Goal: Task Accomplishment & Management: Manage account settings

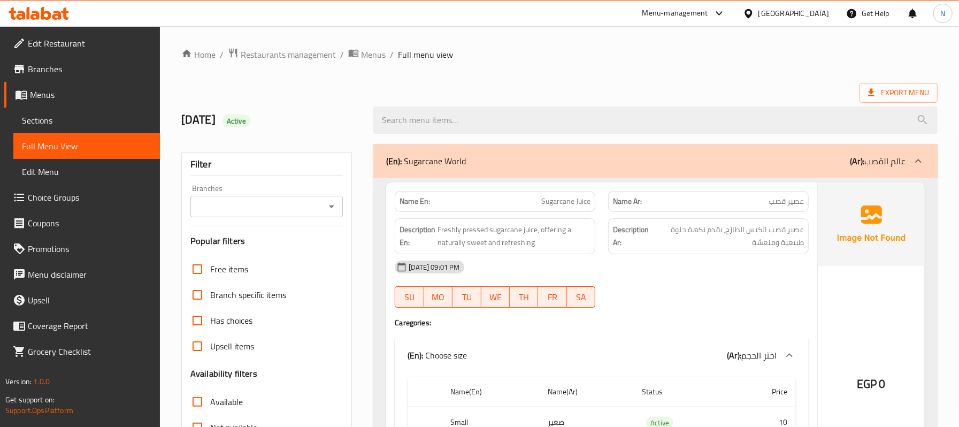
click at [579, 158] on div "(En): Sugarcane World (Ar): عالم القصب" at bounding box center [645, 161] width 519 height 13
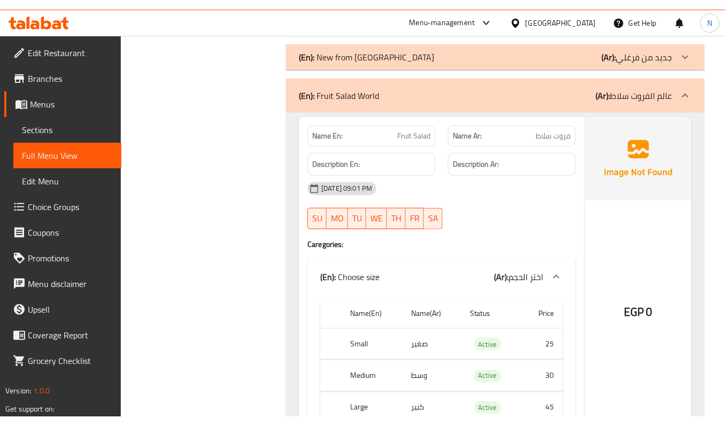
scroll to position [5633, 0]
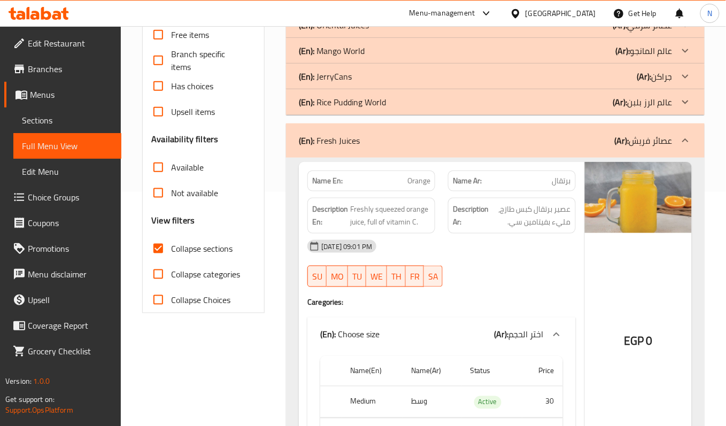
scroll to position [237, 0]
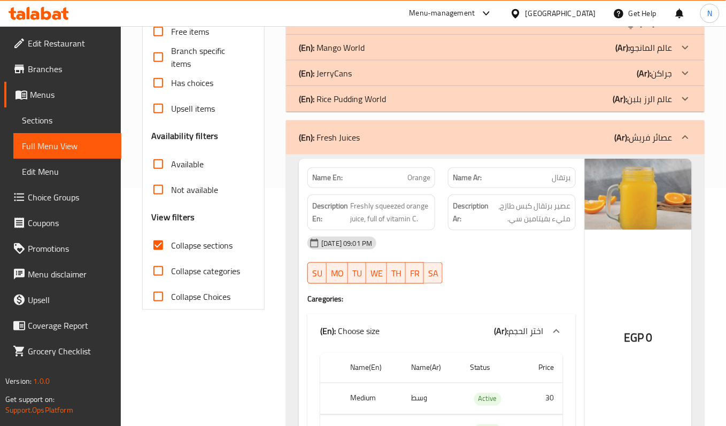
click at [193, 250] on span "Collapse sections" at bounding box center [202, 245] width 62 height 13
click at [171, 250] on input "Collapse sections" at bounding box center [158, 246] width 26 height 26
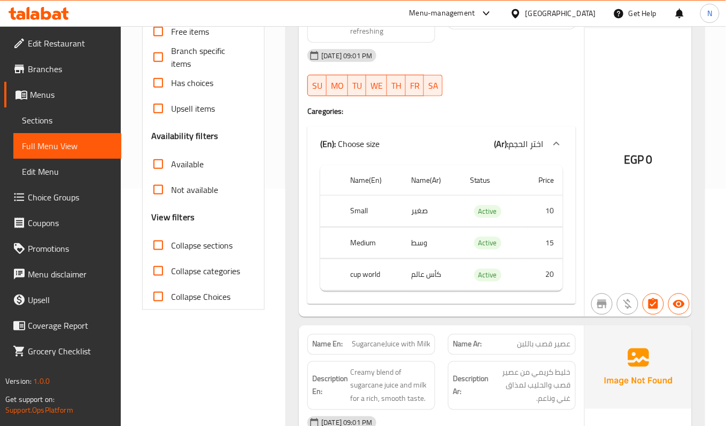
click at [193, 250] on span "Collapse sections" at bounding box center [202, 245] width 62 height 13
click at [171, 250] on input "Collapse sections" at bounding box center [158, 246] width 26 height 26
checkbox input "true"
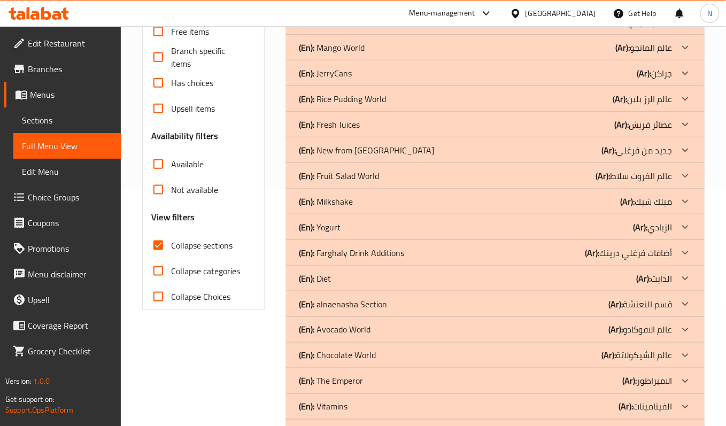
click at [650, 339] on div "(En): Avocado World (Ar): عالم الافوكادو" at bounding box center [495, 330] width 419 height 26
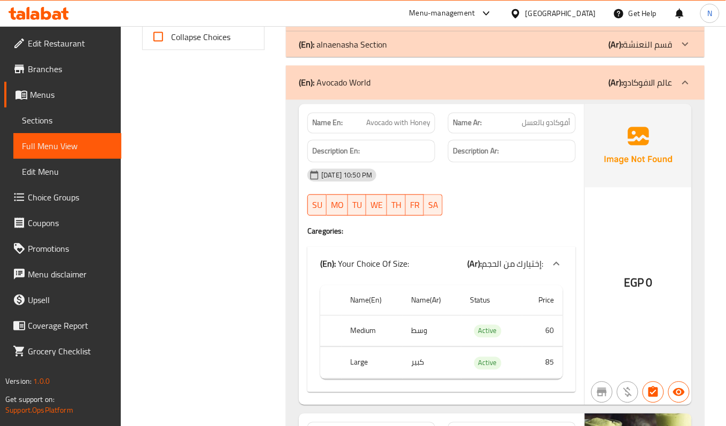
scroll to position [522, 0]
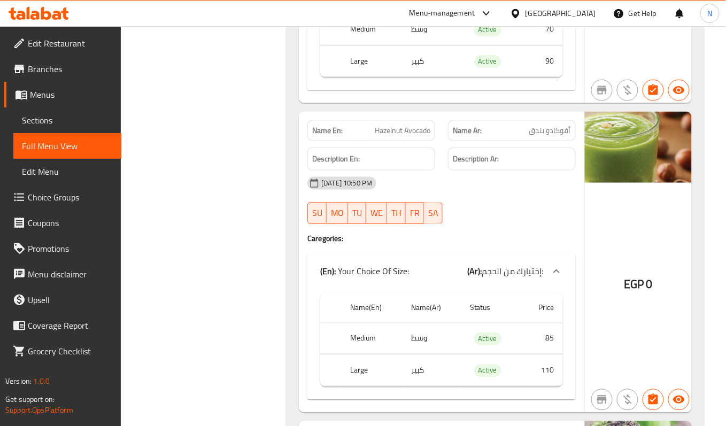
scroll to position [1449, 0]
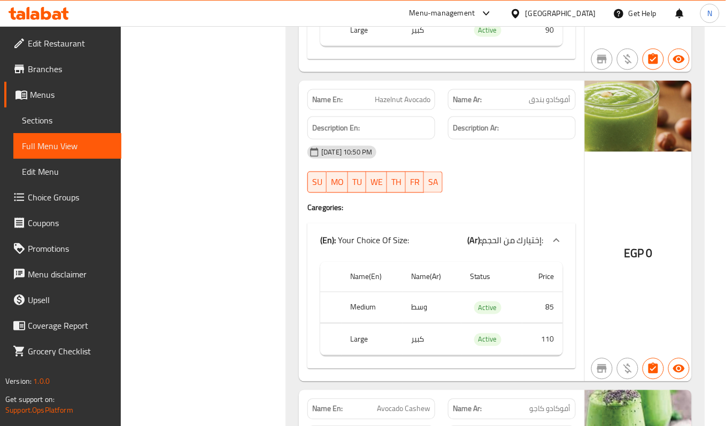
click at [475, 178] on div "[DATE] 10:50 PM SU MO TU WE TH FR SA" at bounding box center [441, 170] width 281 height 60
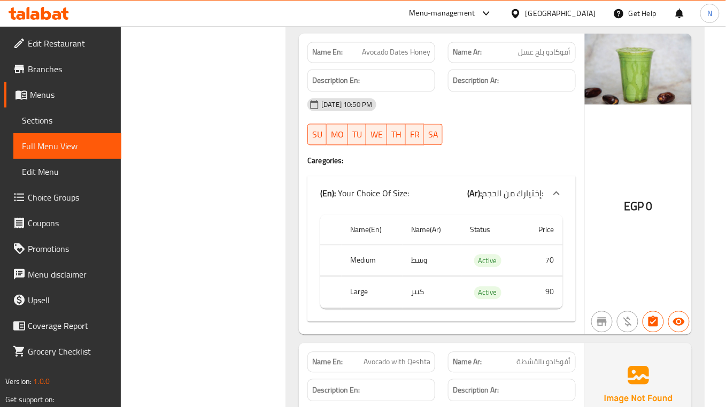
scroll to position [2733, 0]
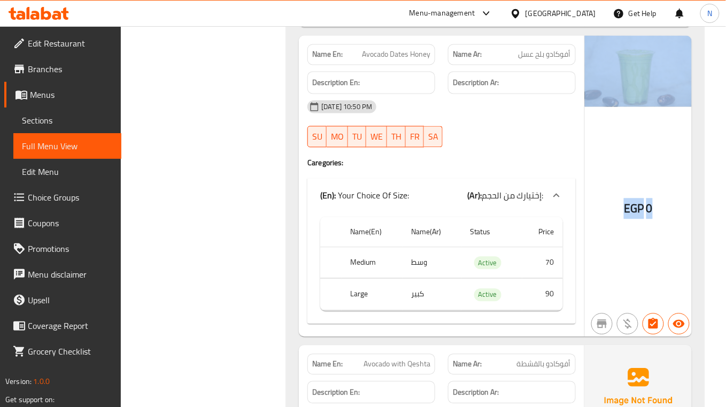
drag, startPoint x: 655, startPoint y: 138, endPoint x: 664, endPoint y: 232, distance: 94.5
click at [664, 232] on div "EGP 0" at bounding box center [638, 185] width 107 height 301
click at [665, 200] on div "EGP 0" at bounding box center [638, 185] width 107 height 301
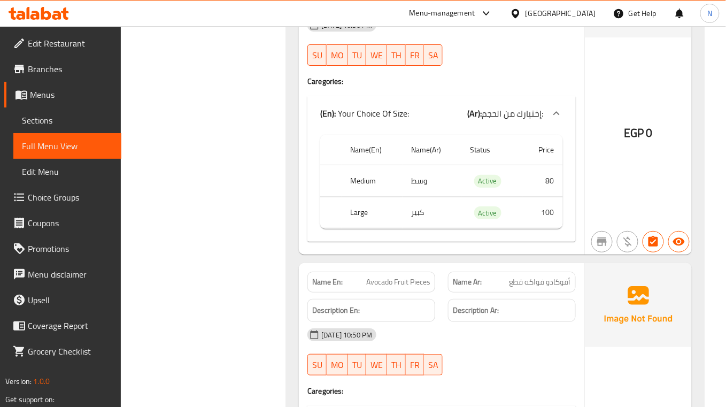
scroll to position [4302, 0]
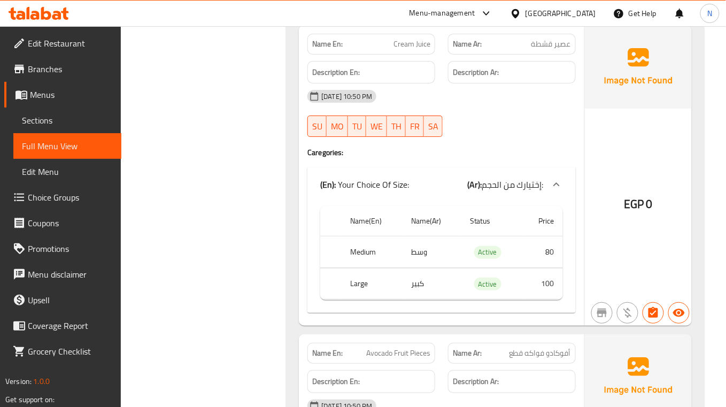
click at [411, 50] on span "Cream Juice" at bounding box center [412, 44] width 37 height 11
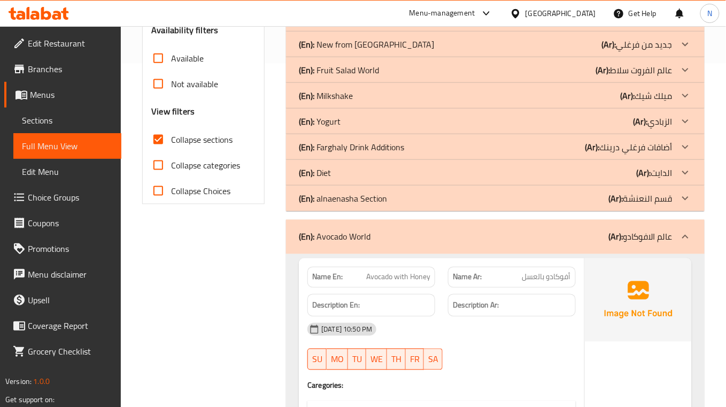
scroll to position [309, 0]
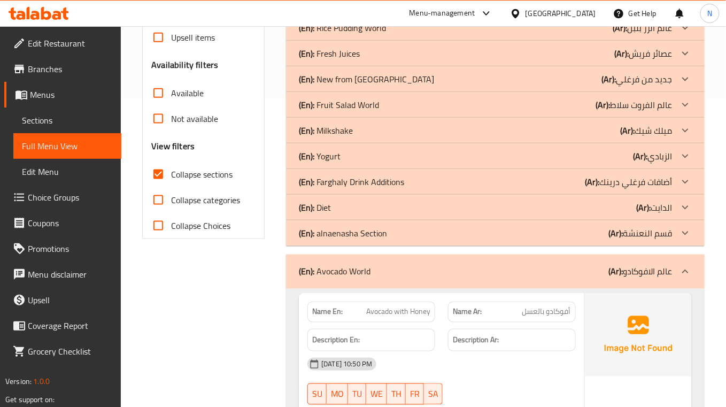
click at [380, 206] on div "(En): Diet (Ar): الدايت" at bounding box center [486, 207] width 374 height 13
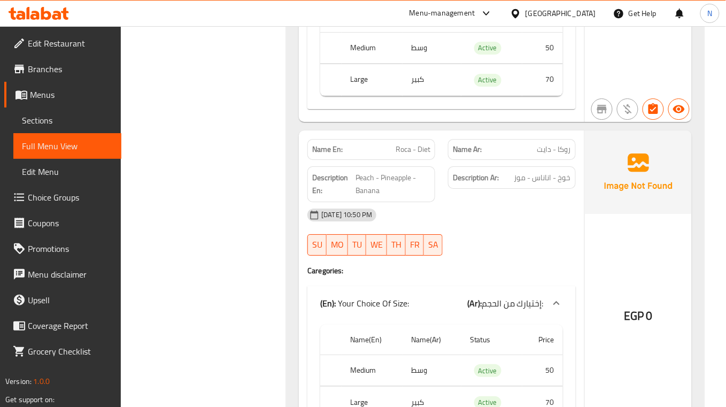
scroll to position [2091, 0]
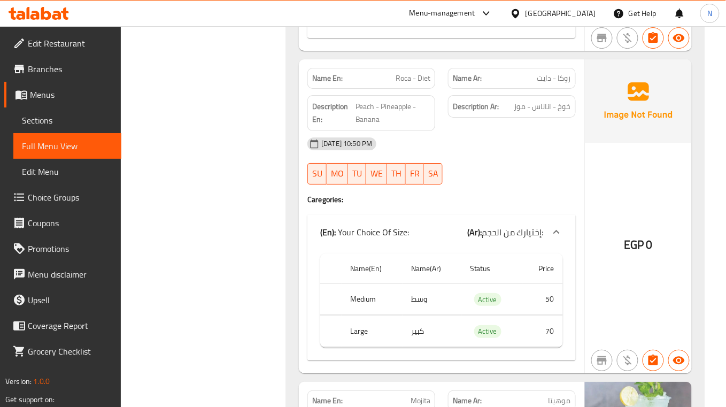
click at [560, 84] on span "روكا - دايت" at bounding box center [554, 78] width 34 height 11
drag, startPoint x: 559, startPoint y: 83, endPoint x: 572, endPoint y: 90, distance: 14.3
click at [572, 89] on div "Name Ar: [PERSON_NAME]" at bounding box center [512, 78] width 128 height 21
copy span "روكا"
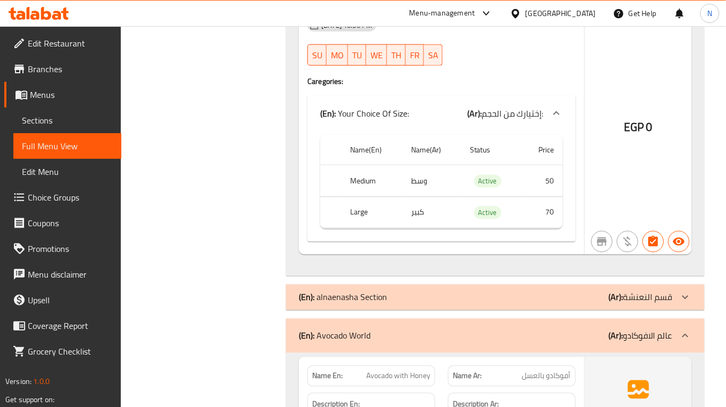
scroll to position [6989, 0]
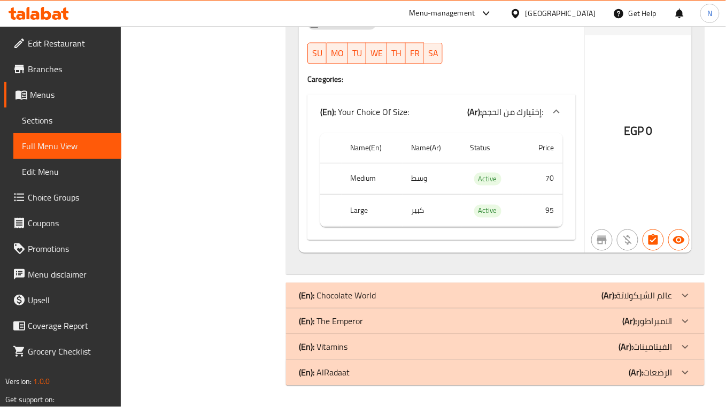
click at [369, 311] on div "(En): The Emperor (Ar): الامبراطور" at bounding box center [495, 322] width 419 height 26
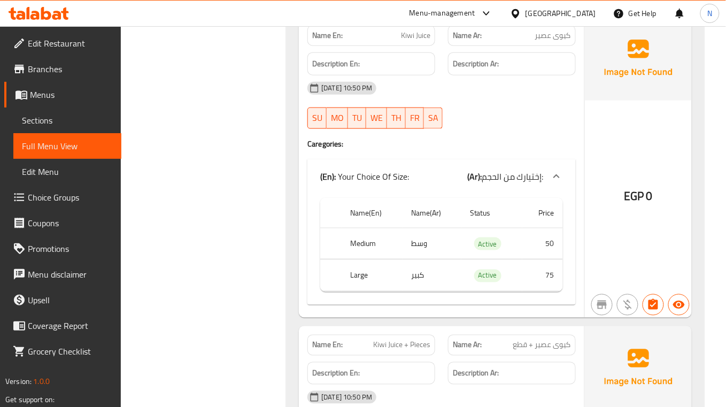
scroll to position [7916, 0]
click at [413, 47] on div "Name En: [PERSON_NAME]" at bounding box center [372, 36] width 128 height 21
copy span "Kiwi Juice"
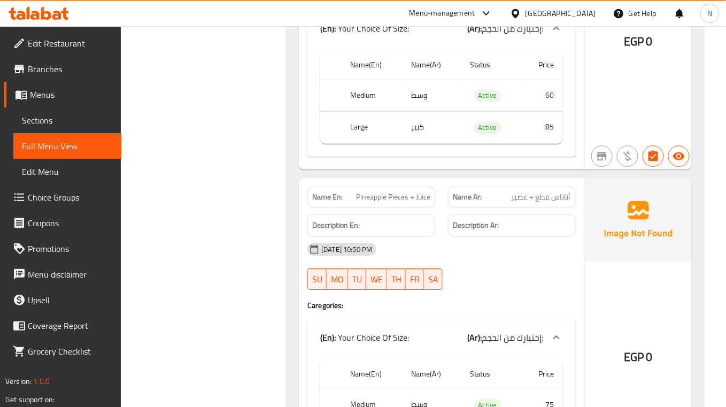
scroll to position [7429, 0]
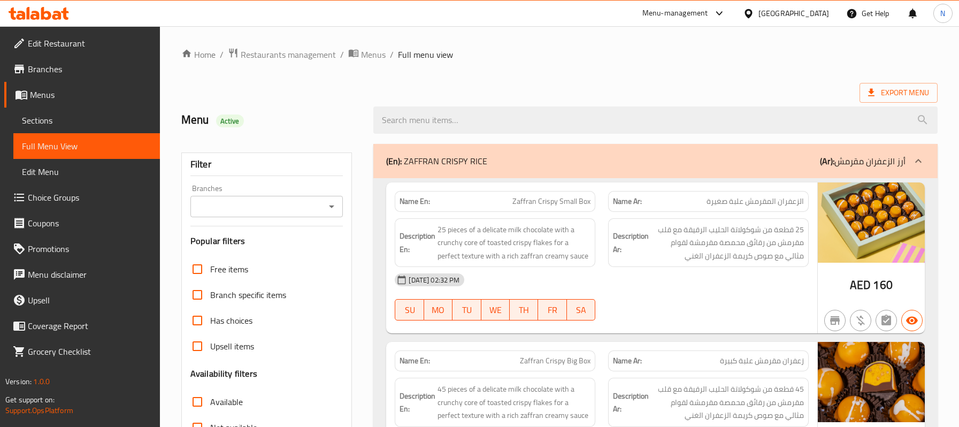
scroll to position [460, 0]
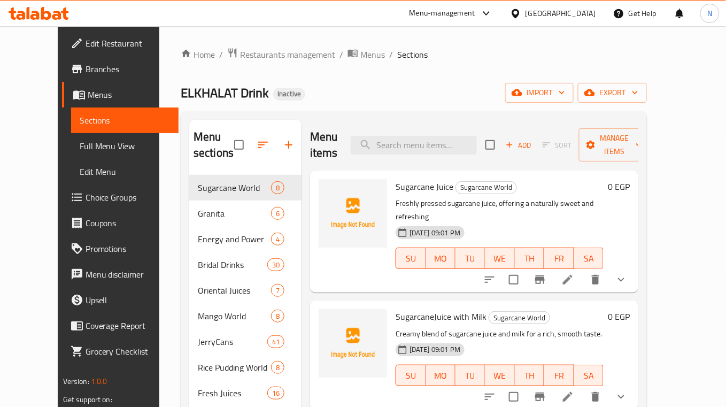
click at [456, 148] on input "search" at bounding box center [414, 145] width 126 height 19
paste input "Cream Juice"
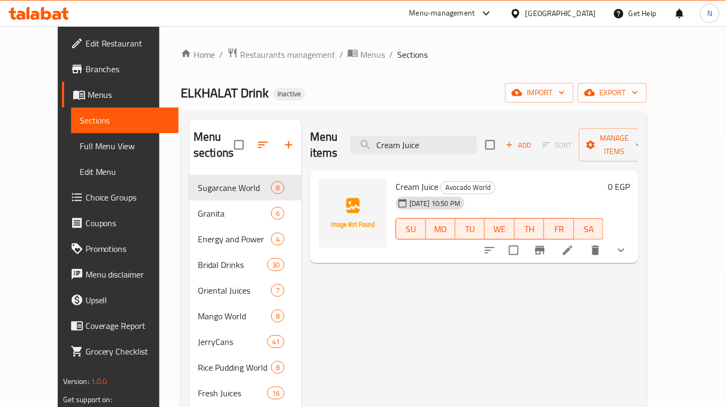
type input "Cream Juice"
click at [583, 242] on li at bounding box center [568, 250] width 30 height 19
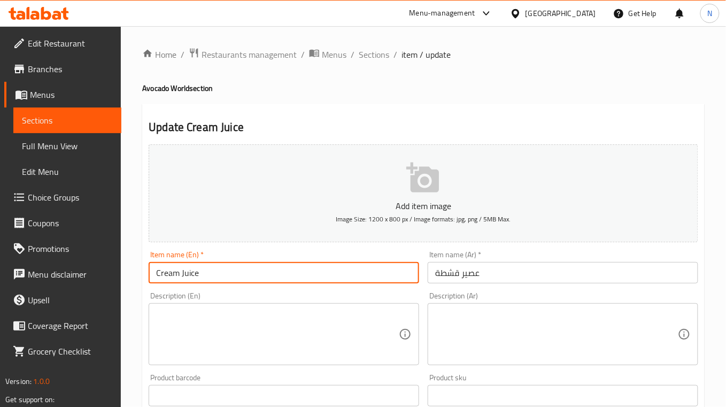
drag, startPoint x: 176, startPoint y: 268, endPoint x: 116, endPoint y: 262, distance: 60.8
click at [116, 262] on div "Edit Restaurant Branches Menus Sections Full Menu View Edit Menu Choice Groups …" at bounding box center [363, 403] width 726 height 754
type input "Qeshta Juice"
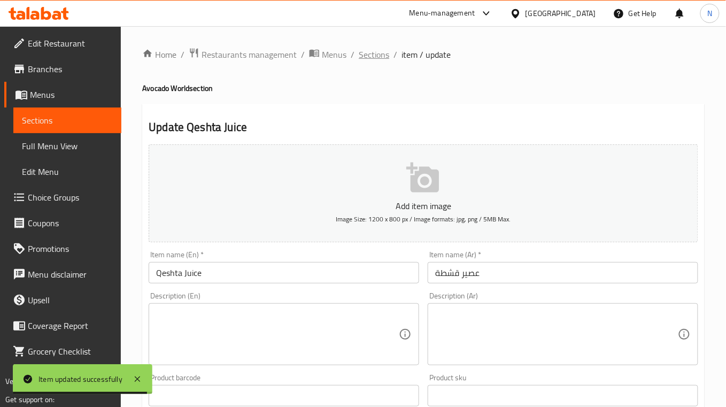
click at [382, 56] on span "Sections" at bounding box center [374, 54] width 30 height 13
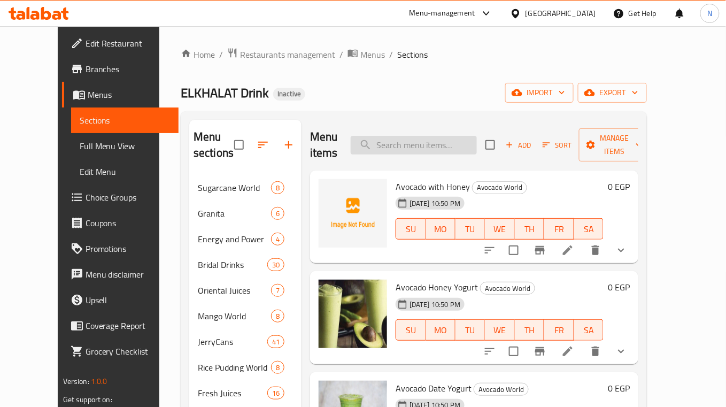
click at [463, 137] on input "search" at bounding box center [414, 145] width 126 height 19
paste input "روكا"
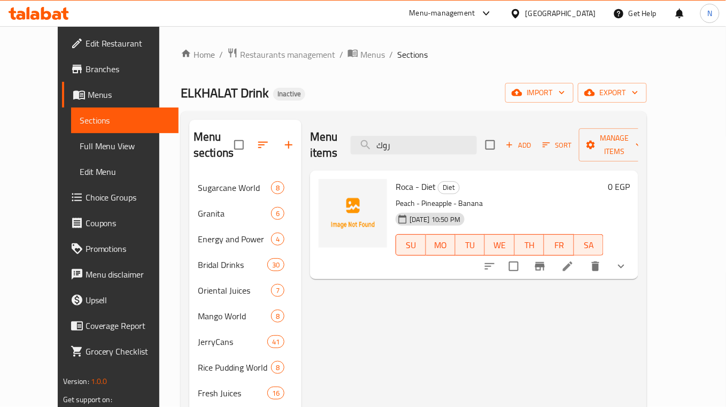
type input "روك"
click at [573, 262] on icon at bounding box center [568, 267] width 10 height 10
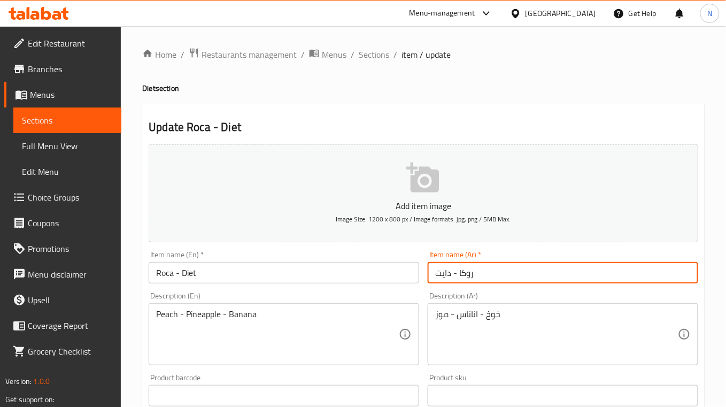
drag, startPoint x: 458, startPoint y: 272, endPoint x: 405, endPoint y: 267, distance: 53.1
click at [405, 267] on div "Add item image Image Size: 1200 x 800 px / Image formats: jpg, png / 5MB Max. I…" at bounding box center [423, 370] width 558 height 461
type input "روكا"
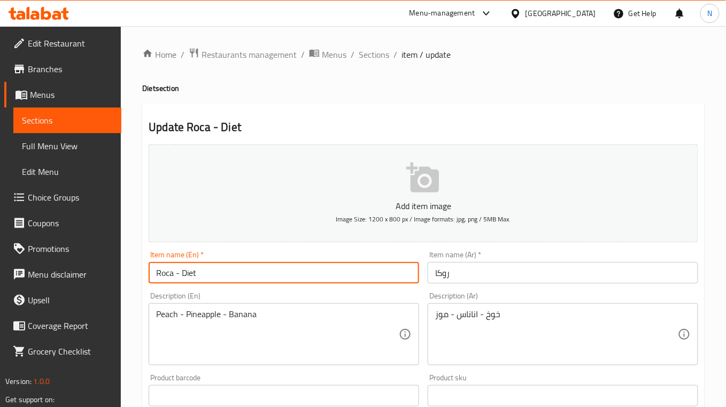
click at [175, 274] on input "Roca - Diet" at bounding box center [284, 272] width 271 height 21
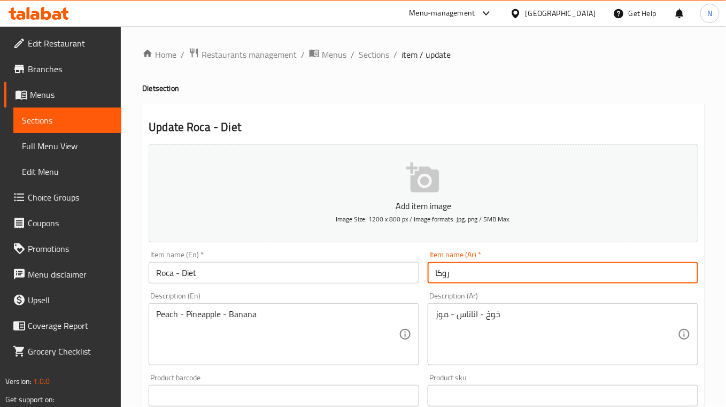
click at [446, 278] on input "روكا" at bounding box center [563, 272] width 271 height 21
click at [172, 270] on input "Roca - Diet" at bounding box center [284, 272] width 271 height 21
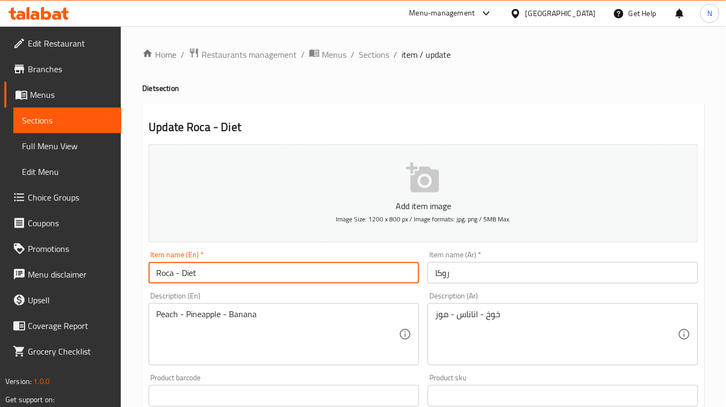
drag, startPoint x: 206, startPoint y: 277, endPoint x: 167, endPoint y: 276, distance: 39.1
click at [167, 276] on input "Roca - Diet" at bounding box center [284, 272] width 271 height 21
type input "Roka"
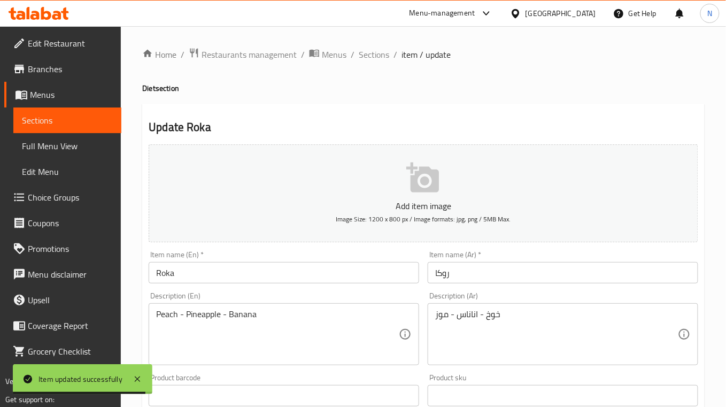
click at [389, 57] on ol "Home / Restaurants management / Menus / Sections / item / update" at bounding box center [423, 55] width 563 height 14
click at [379, 51] on span "Sections" at bounding box center [374, 54] width 30 height 13
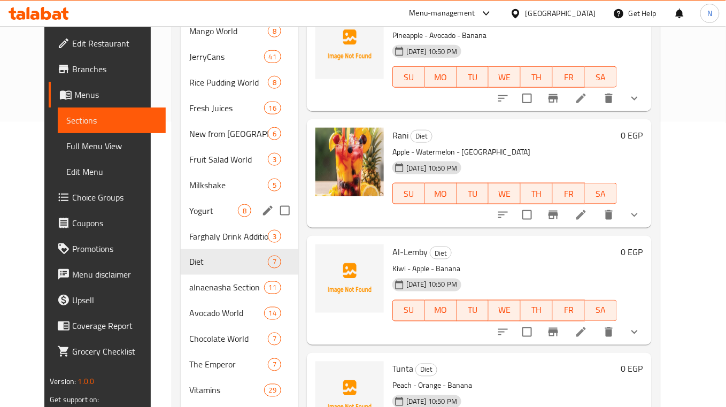
scroll to position [341, 0]
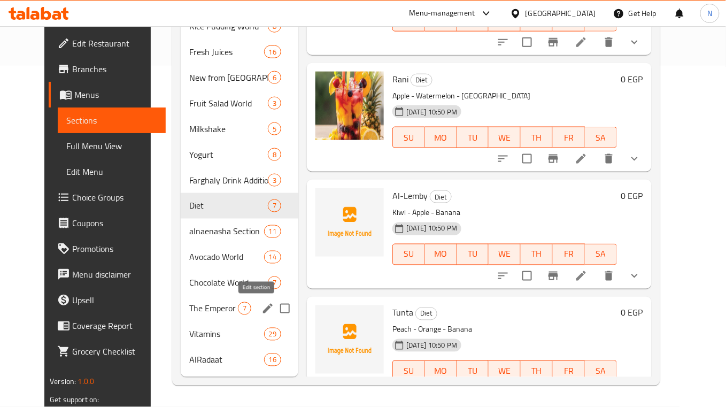
click at [262, 309] on icon "edit" at bounding box center [268, 308] width 13 height 13
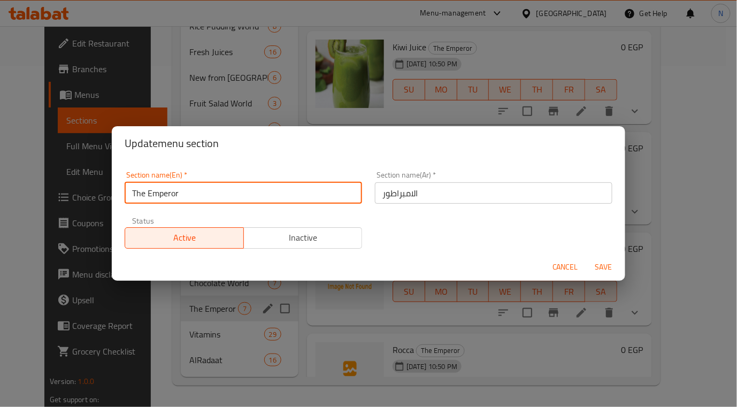
drag, startPoint x: 187, startPoint y: 198, endPoint x: 69, endPoint y: 187, distance: 118.2
click at [69, 187] on div "Update menu section Section name(En)   * The Emperor Section name(En) * Section…" at bounding box center [368, 203] width 737 height 407
type input "Alembrator"
click at [587, 257] on button "Save" at bounding box center [604, 267] width 34 height 20
